Goal: Navigation & Orientation: Find specific page/section

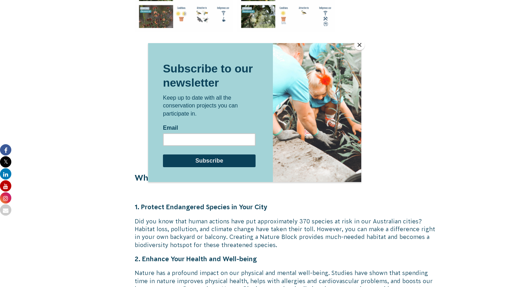
scroll to position [1283, 0]
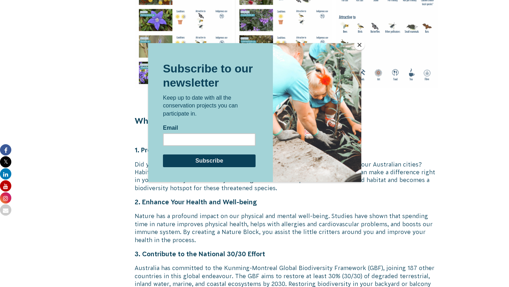
click at [358, 43] on button "Close" at bounding box center [359, 45] width 11 height 11
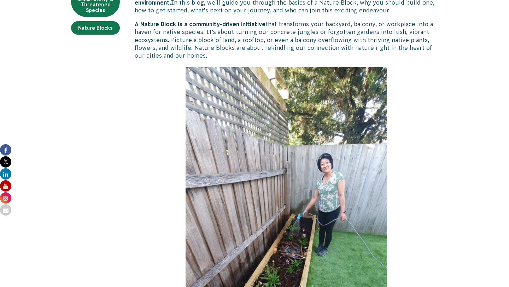
scroll to position [0, 0]
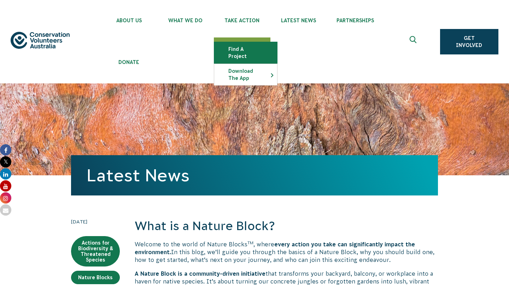
click at [246, 47] on link "Find a project" at bounding box center [245, 52] width 63 height 21
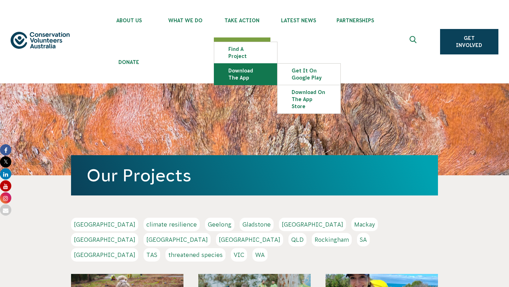
click at [257, 68] on link "Download the app" at bounding box center [245, 74] width 63 height 21
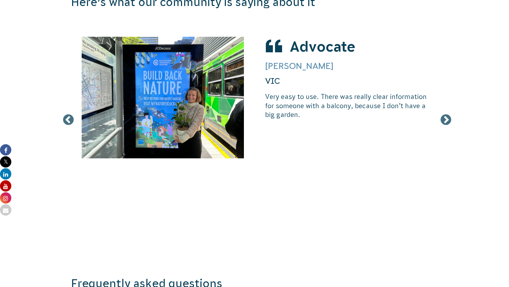
scroll to position [1776, 0]
